Goal: Task Accomplishment & Management: Use online tool/utility

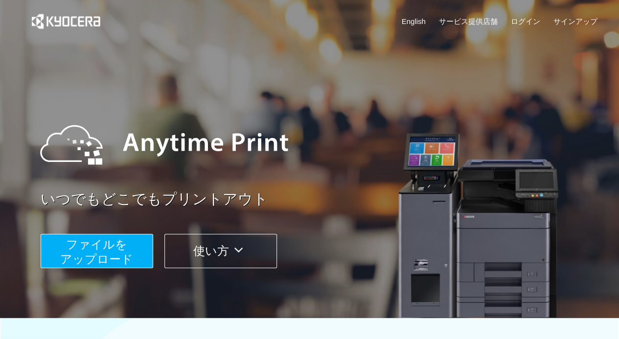
click at [99, 254] on span "ファイルを ​​アップロード" at bounding box center [96, 252] width 73 height 28
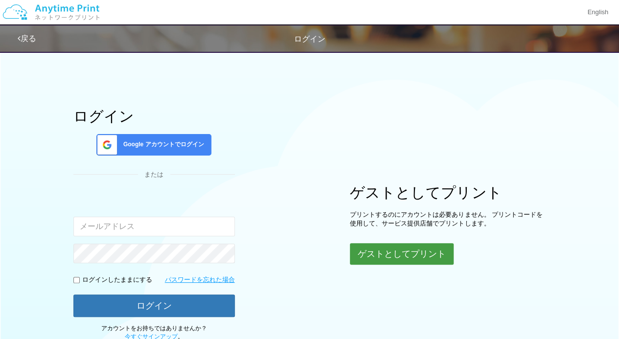
click at [391, 251] on button "ゲストとしてプリント" at bounding box center [402, 254] width 104 height 22
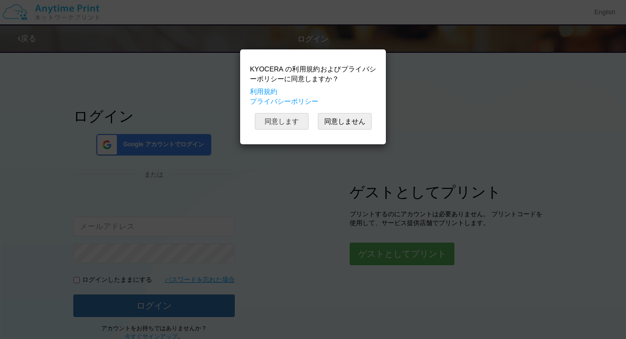
click at [263, 120] on button "同意します" at bounding box center [282, 121] width 54 height 17
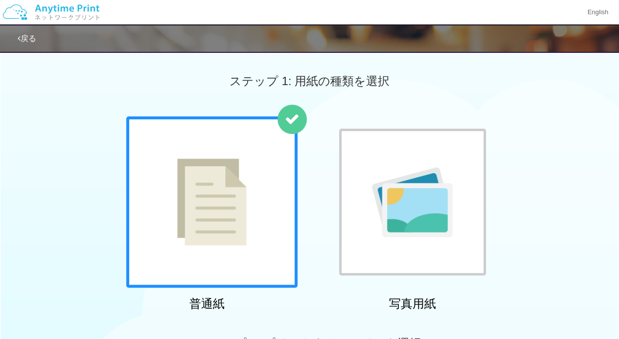
click at [283, 183] on div at bounding box center [211, 201] width 171 height 171
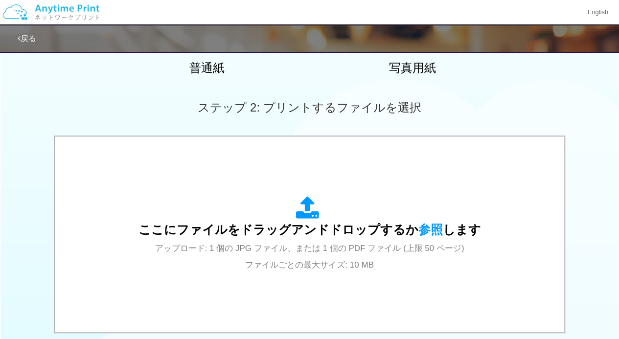
scroll to position [237, 0]
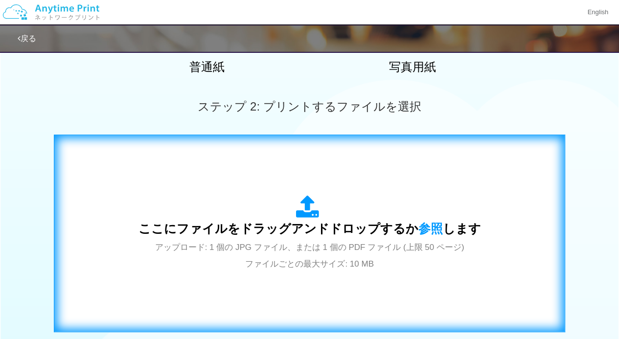
click at [327, 210] on div "ここにファイルをドラッグアンドドロップするか 参照 します アップロード: 1 個の JPG ファイル、または 1 個の PDF ファイル (上限 50 ペー…" at bounding box center [309, 233] width 343 height 76
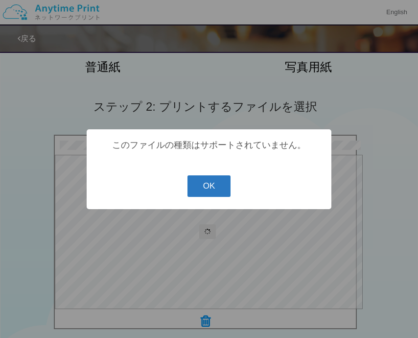
click at [216, 185] on button "OK" at bounding box center [209, 186] width 44 height 22
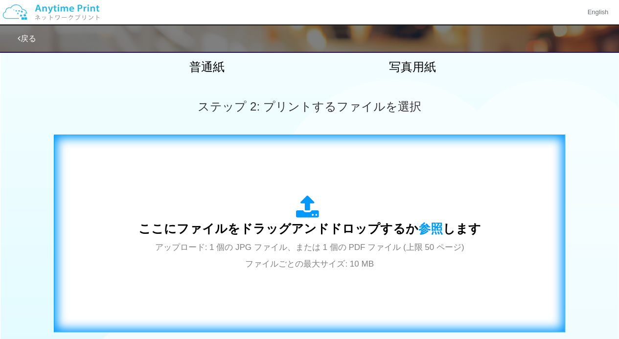
click at [380, 169] on div "ここにファイルをドラッグアンドドロップするか 参照 します アップロード: 1 個の JPG ファイル、または 1 個の PDF ファイル (上限 50 ペー…" at bounding box center [309, 233] width 491 height 177
click at [169, 303] on div "ここにファイルをドラッグアンドドロップするか 参照 します アップロード: 1 個の JPG ファイル、または 1 個の PDF ファイル (上限 50 ペー…" at bounding box center [309, 233] width 491 height 177
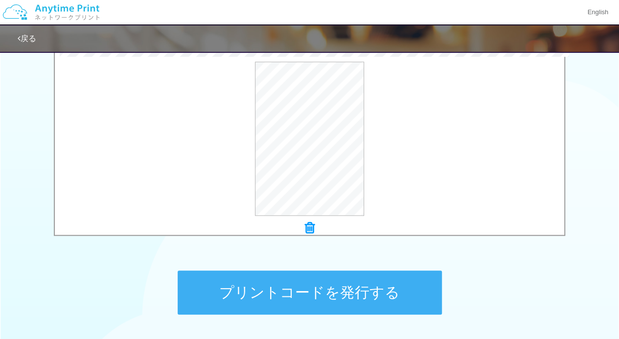
scroll to position [331, 0]
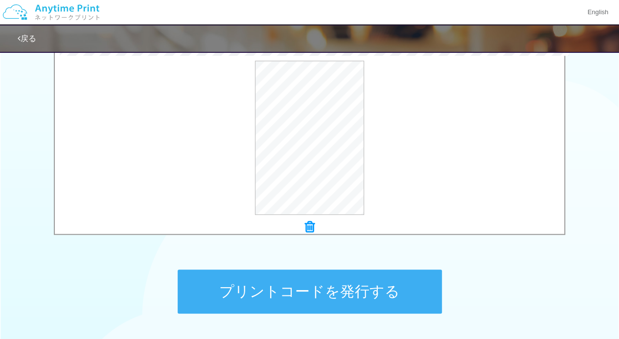
click at [421, 290] on button "プリントコードを発行する" at bounding box center [310, 292] width 264 height 44
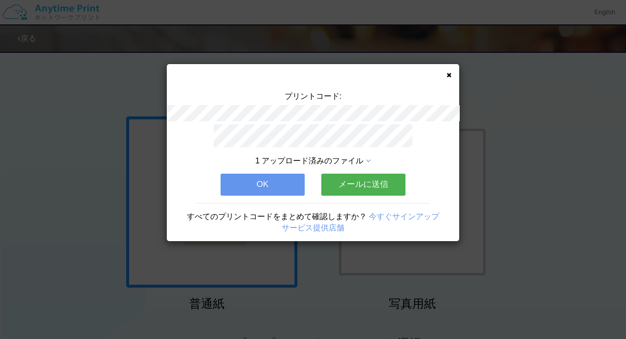
click at [450, 72] on icon at bounding box center [449, 75] width 5 height 6
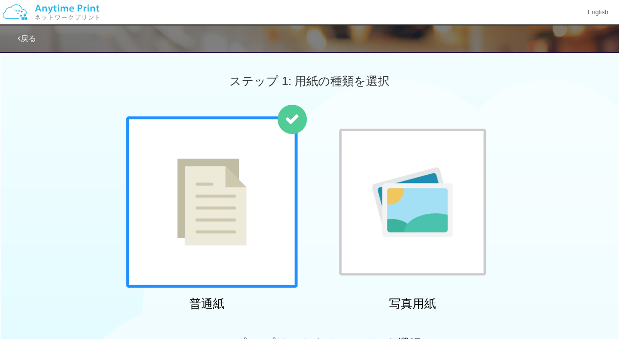
click at [205, 268] on div at bounding box center [211, 201] width 171 height 171
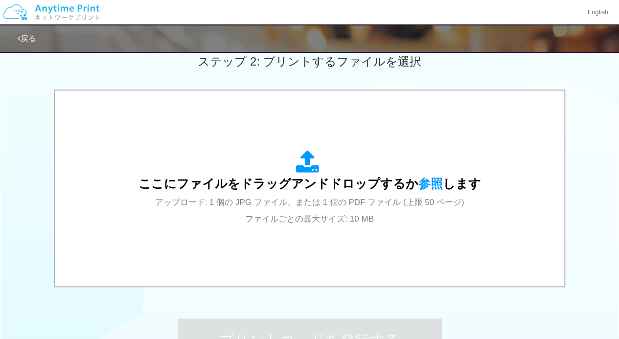
scroll to position [277, 0]
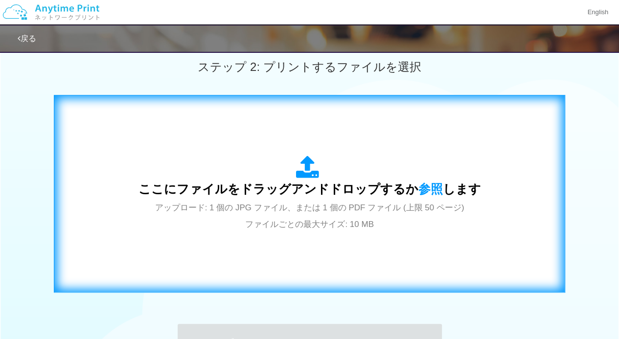
click at [413, 168] on div "ここにファイルをドラッグアンドドロップするか 参照 します アップロード: 1 個の JPG ファイル、または 1 個の PDF ファイル (上限 50 ペー…" at bounding box center [309, 194] width 343 height 76
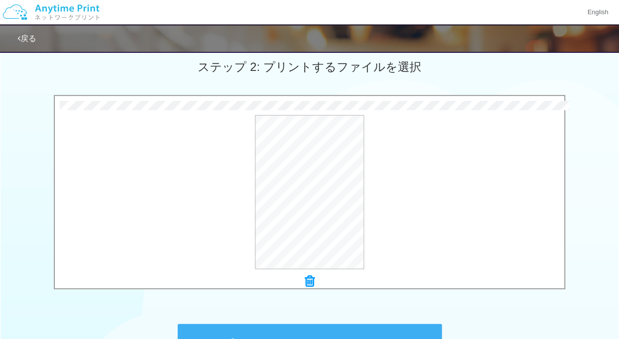
click at [616, 274] on div "1.5 MB 自由研究[DATE].docx dropzone.dictInvalidFileType Check Error 0.5 MB 原子力発電.pd…" at bounding box center [309, 195] width 619 height 200
click at [496, 314] on div "ステップ 1: 用紙の種類を選択 普通紙 写真用紙 普通紙 写真用紙 previous next slide 1 of 2 comma.current.act…" at bounding box center [309, 83] width 619 height 628
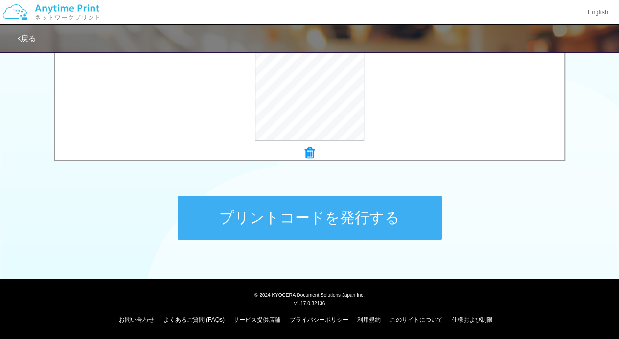
click at [387, 232] on button "プリントコードを発行する" at bounding box center [310, 218] width 264 height 44
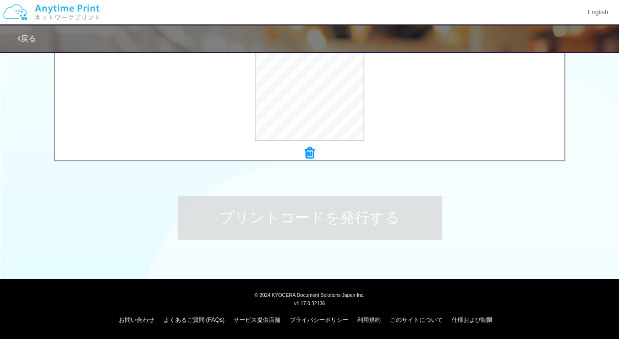
scroll to position [0, 0]
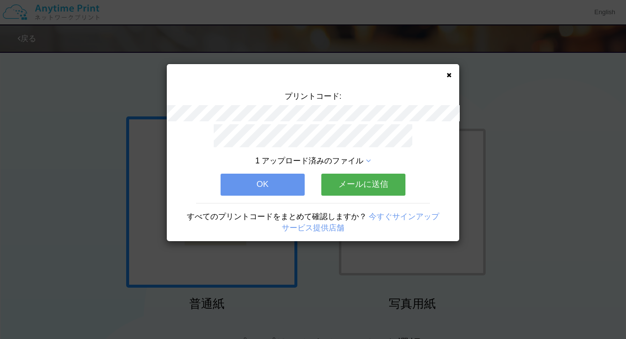
click at [449, 72] on icon at bounding box center [449, 75] width 5 height 6
